Goal: Information Seeking & Learning: Learn about a topic

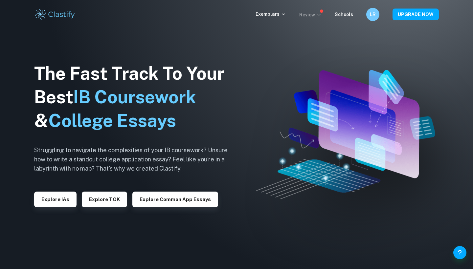
click at [316, 16] on p "Review" at bounding box center [310, 14] width 22 height 7
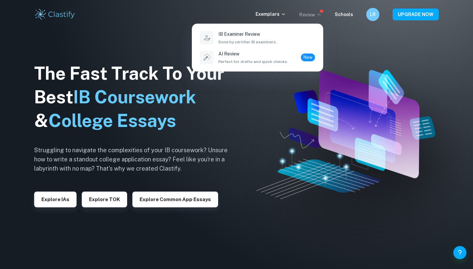
click at [285, 15] on div at bounding box center [236, 134] width 473 height 269
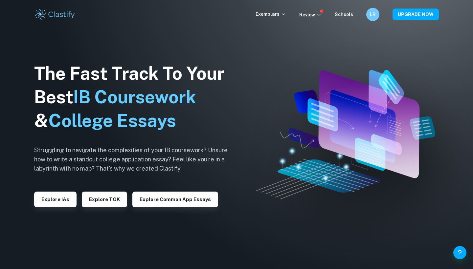
click at [285, 15] on icon at bounding box center [283, 13] width 5 height 5
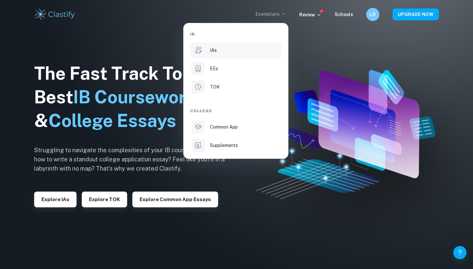
click at [230, 46] on li "IAs" at bounding box center [235, 50] width 91 height 16
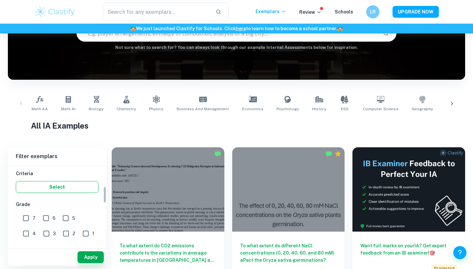
scroll to position [91, 0]
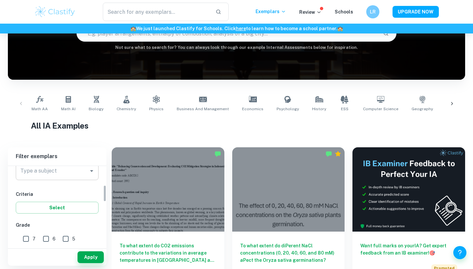
click at [61, 179] on div "Type a subject" at bounding box center [57, 171] width 83 height 18
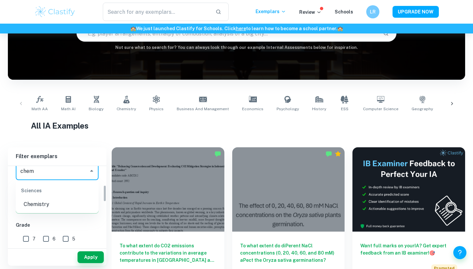
click at [44, 209] on li "Chemistry" at bounding box center [57, 205] width 83 height 12
type input "Chemistry"
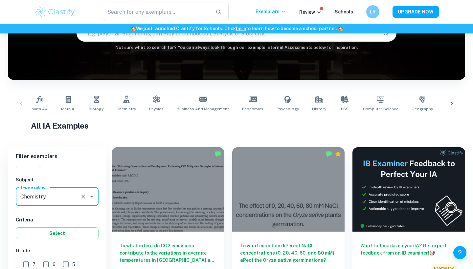
scroll to position [224, 0]
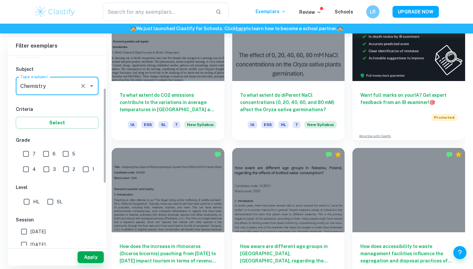
click at [48, 153] on input "6" at bounding box center [45, 153] width 13 height 13
checkbox input "true"
click at [24, 153] on input "7" at bounding box center [25, 153] width 13 height 13
checkbox input "true"
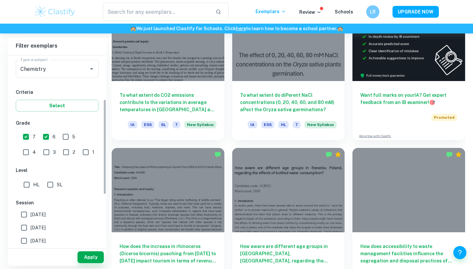
scroll to position [88, 0]
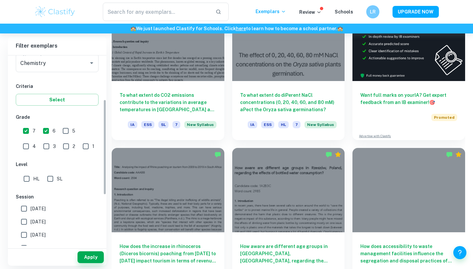
click at [49, 179] on input "SL" at bounding box center [50, 178] width 13 height 13
checkbox input "true"
click at [83, 257] on button "Apply" at bounding box center [90, 257] width 26 height 12
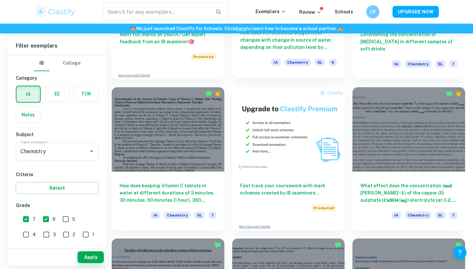
scroll to position [1193, 0]
